Goal: Task Accomplishment & Management: Use online tool/utility

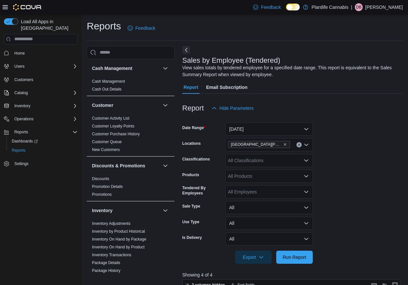
scroll to position [213, 0]
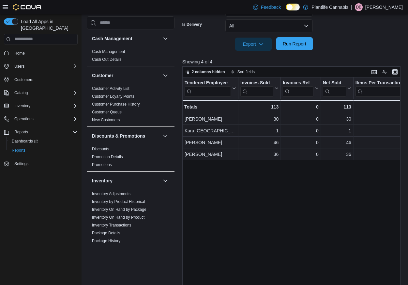
click at [299, 44] on span "Run Report" at bounding box center [294, 43] width 23 height 7
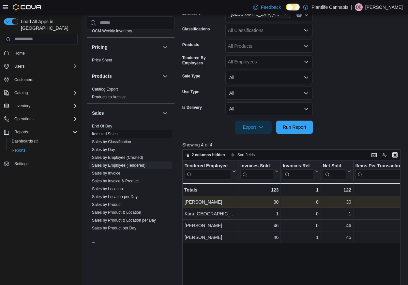
scroll to position [312, 0]
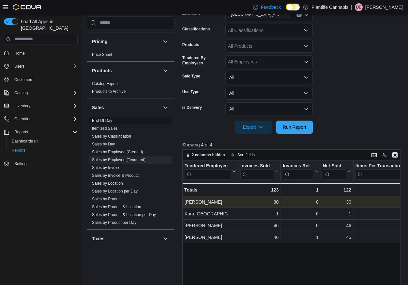
click at [103, 118] on link "End Of Day" at bounding box center [102, 120] width 20 height 5
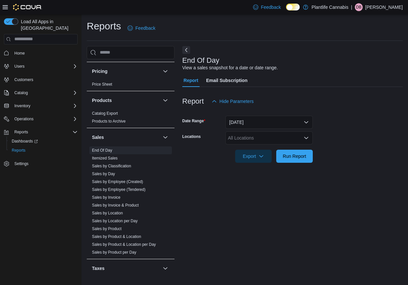
click at [259, 133] on div "All Locations" at bounding box center [269, 137] width 87 height 13
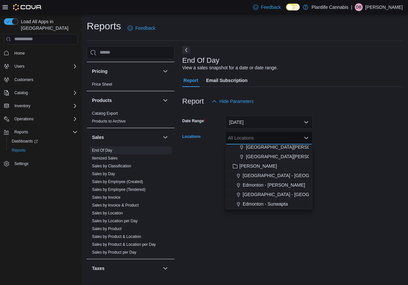
scroll to position [117, 0]
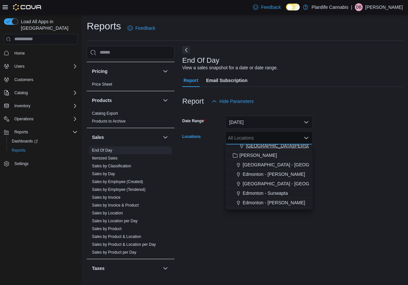
click at [294, 146] on span "[GEOGRAPHIC_DATA][PERSON_NAME][GEOGRAPHIC_DATA]" at bounding box center [312, 145] width 133 height 7
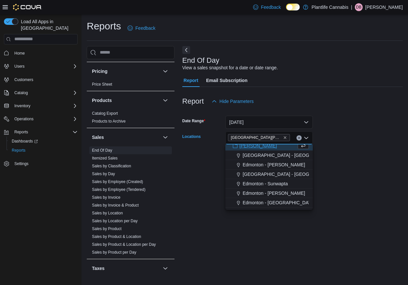
scroll to position [114, 0]
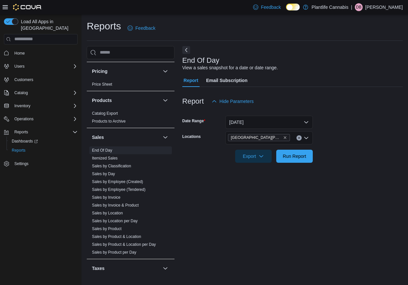
click at [349, 145] on div at bounding box center [292, 146] width 221 height 5
click at [265, 156] on span "Export" at bounding box center [253, 155] width 29 height 13
click at [283, 155] on span "Run Report" at bounding box center [294, 155] width 23 height 7
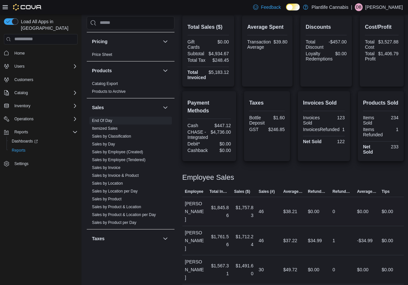
scroll to position [157, 0]
